Goal: Task Accomplishment & Management: Use online tool/utility

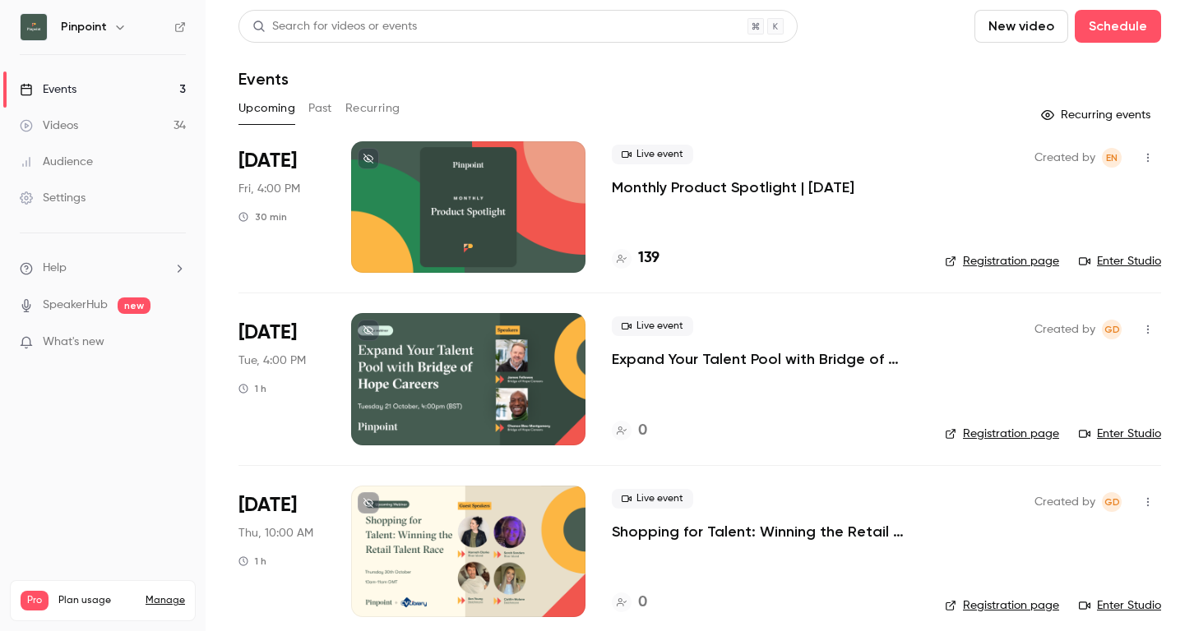
scroll to position [16, 0]
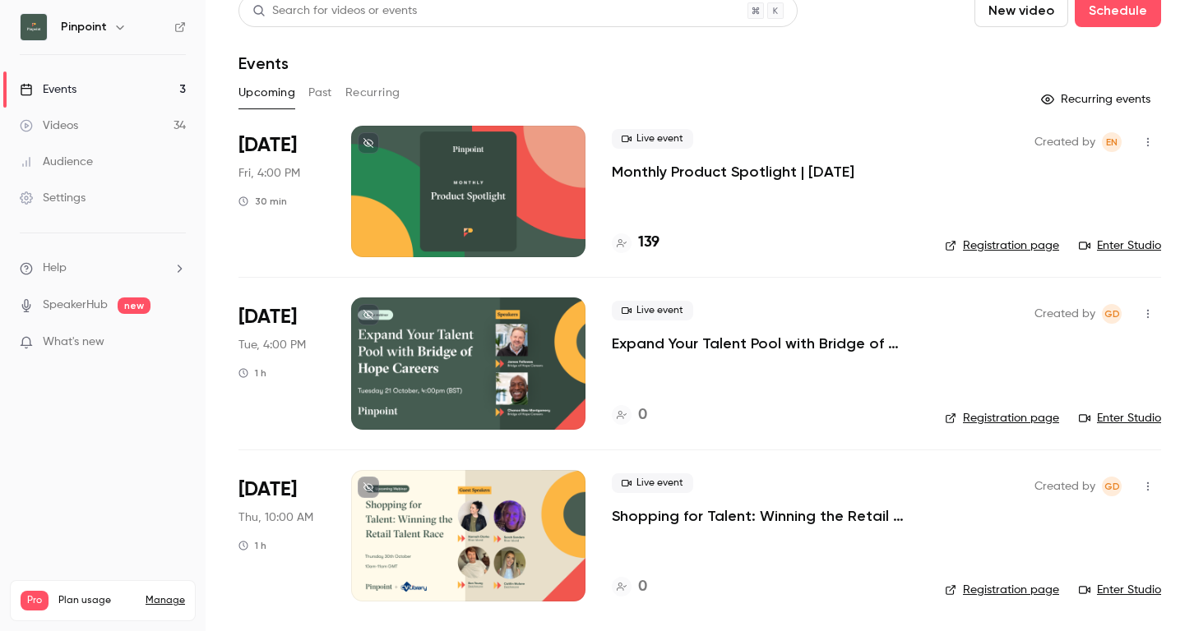
click at [449, 547] on div at bounding box center [468, 536] width 234 height 132
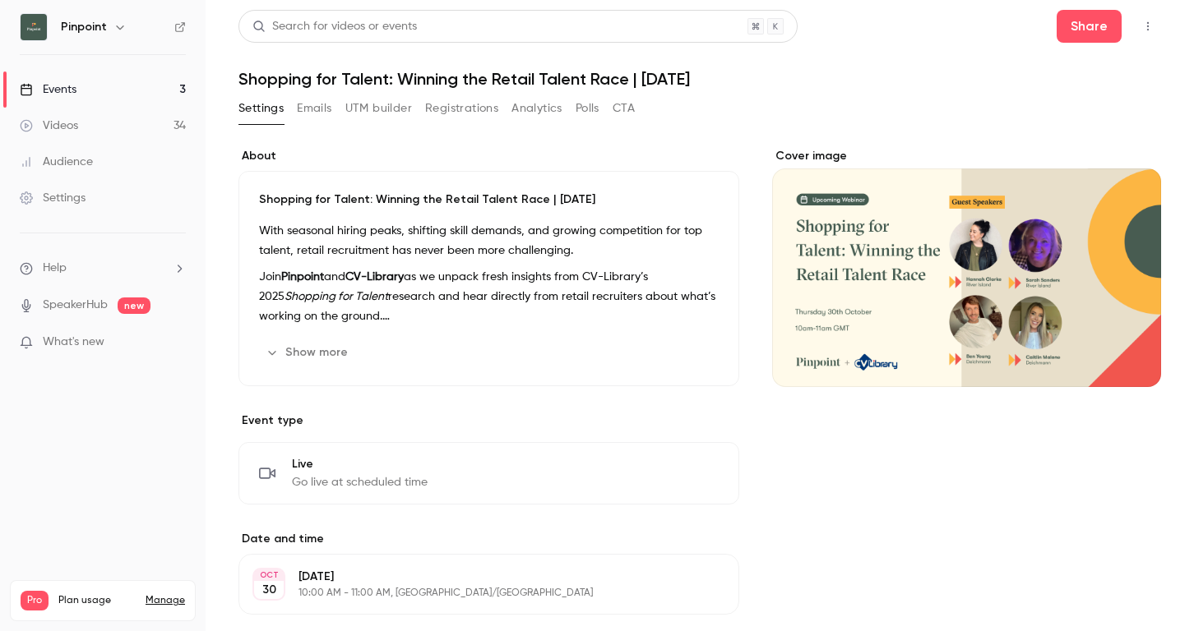
click at [398, 104] on button "UTM builder" at bounding box center [378, 108] width 67 height 26
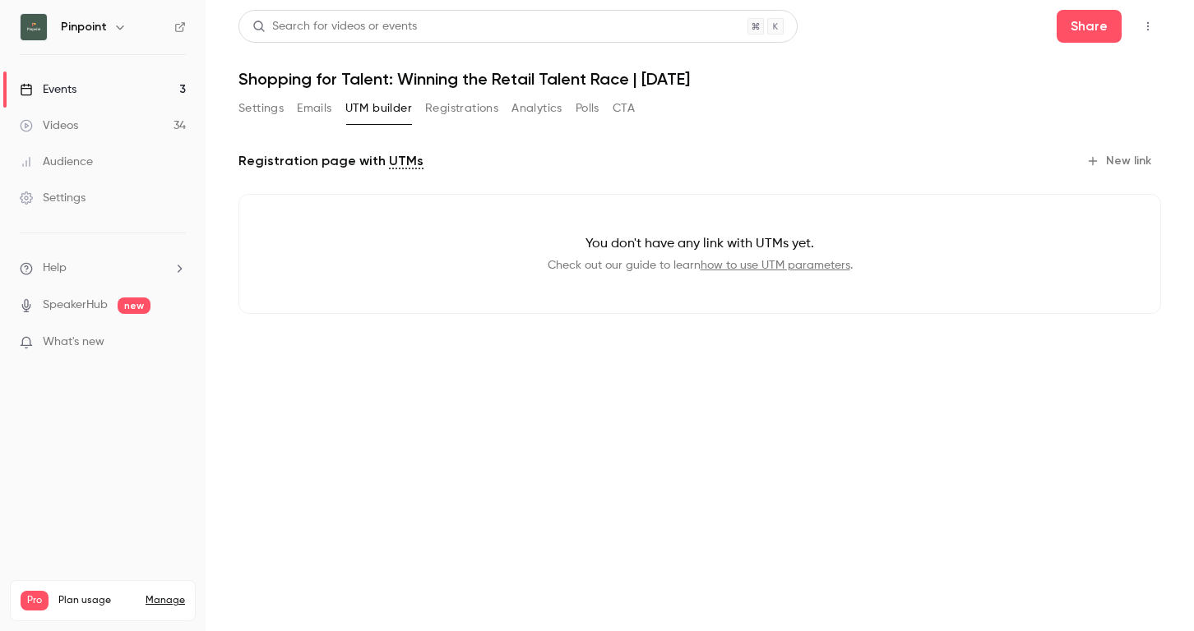
click at [1099, 161] on icon "button" at bounding box center [1092, 161] width 13 height 13
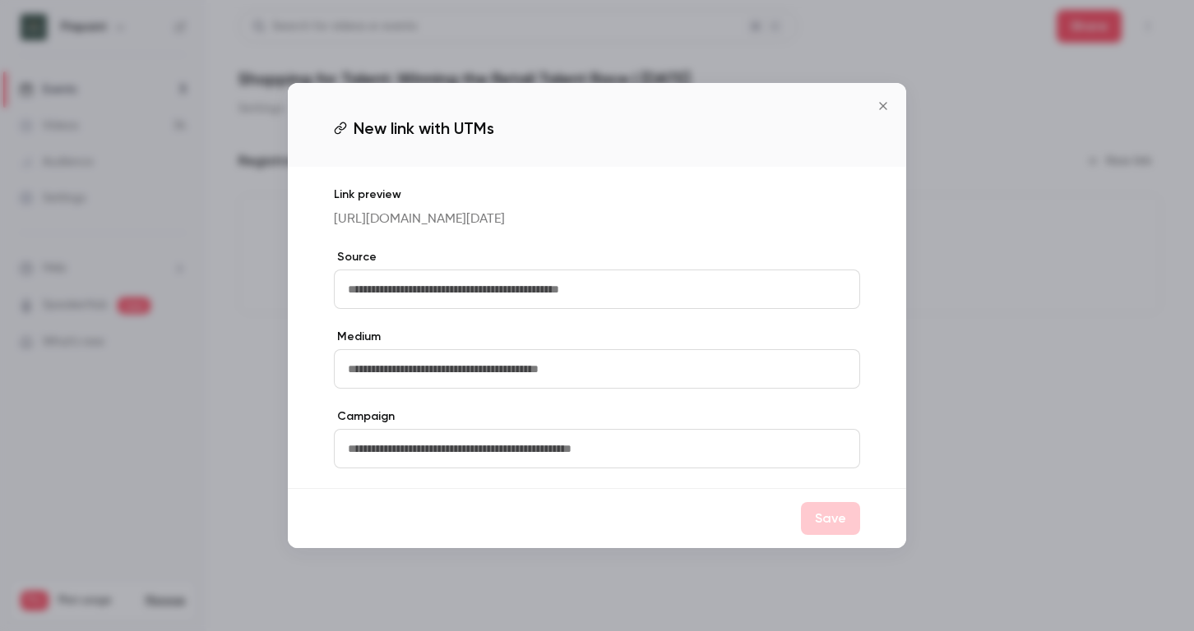
click at [880, 102] on icon "Close" at bounding box center [882, 105] width 7 height 7
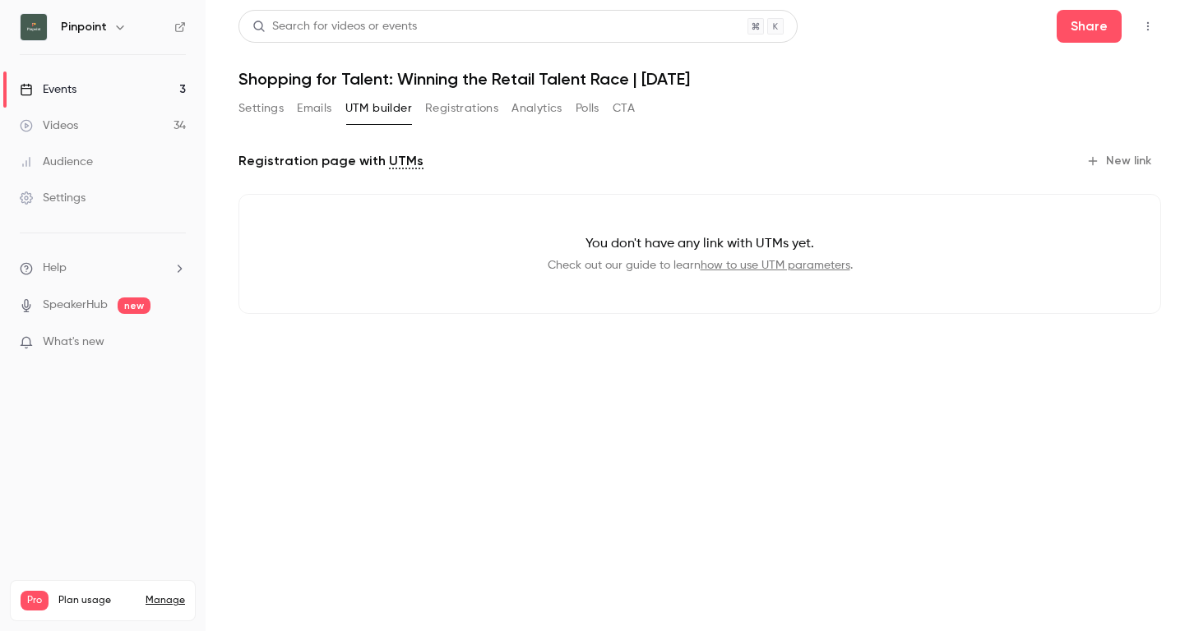
click at [1094, 155] on icon "button" at bounding box center [1092, 161] width 13 height 13
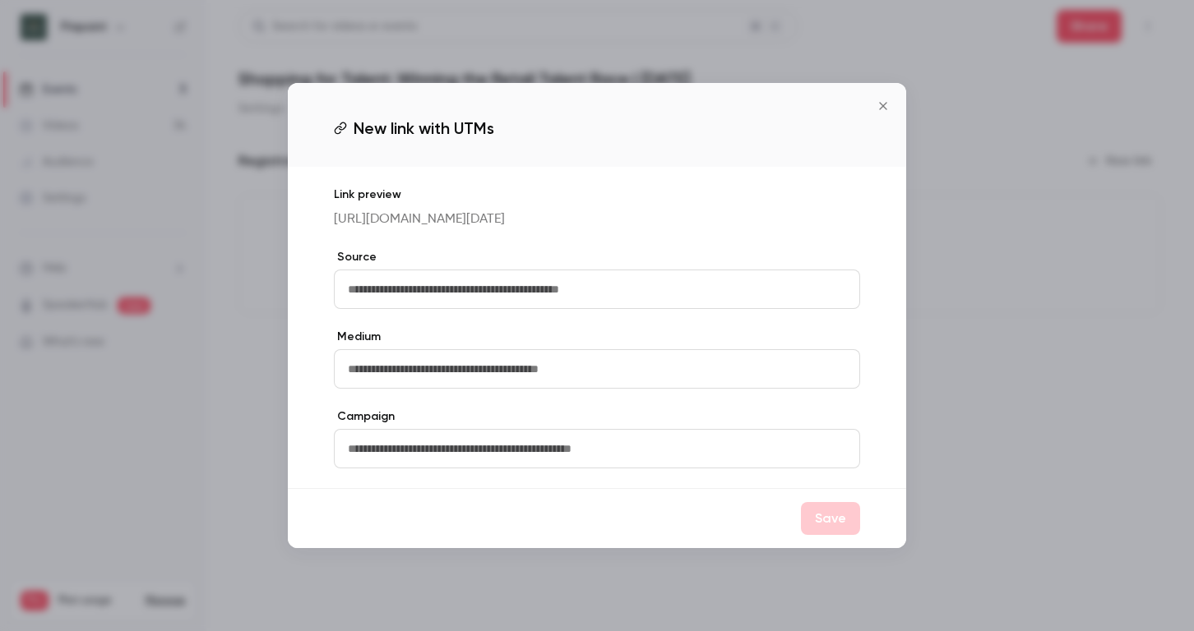
click at [887, 99] on icon "Close" at bounding box center [883, 105] width 20 height 13
